Goal: Communication & Community: Ask a question

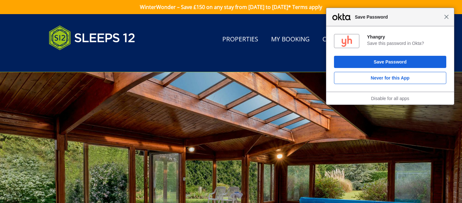
click at [449, 17] on span "Close" at bounding box center [446, 16] width 5 height 5
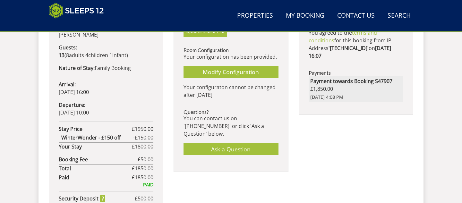
scroll to position [375, 0]
click at [245, 142] on link "Ask a Question" at bounding box center [231, 148] width 95 height 13
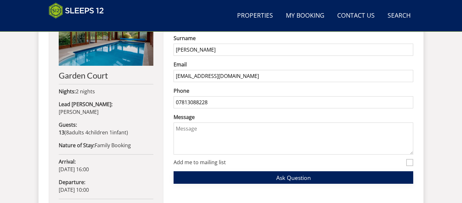
scroll to position [297, 0]
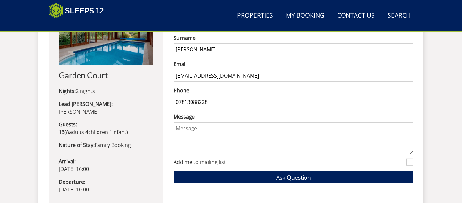
click at [229, 127] on textarea "Message" at bounding box center [294, 138] width 240 height 32
click at [184, 133] on textarea "Hey - we are looking" at bounding box center [294, 138] width 240 height 32
click at [184, 130] on textarea "Hey - we are looking" at bounding box center [294, 138] width 240 height 32
click at [232, 127] on textarea "Hi - we are looking" at bounding box center [294, 138] width 240 height 32
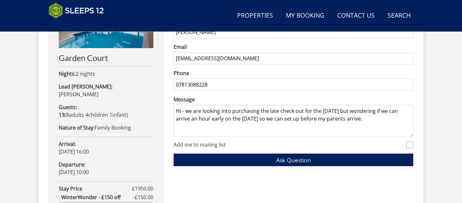
scroll to position [346, 0]
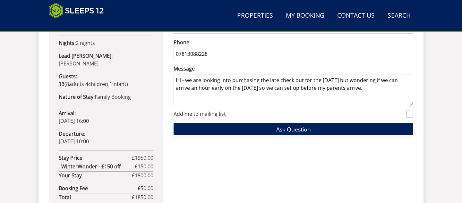
type textarea "Hi - we are looking into purchasing the late check out for the Sunday but wonde…"
click at [276, 130] on button "Ask Question" at bounding box center [294, 129] width 240 height 13
